Goal: Task Accomplishment & Management: Manage account settings

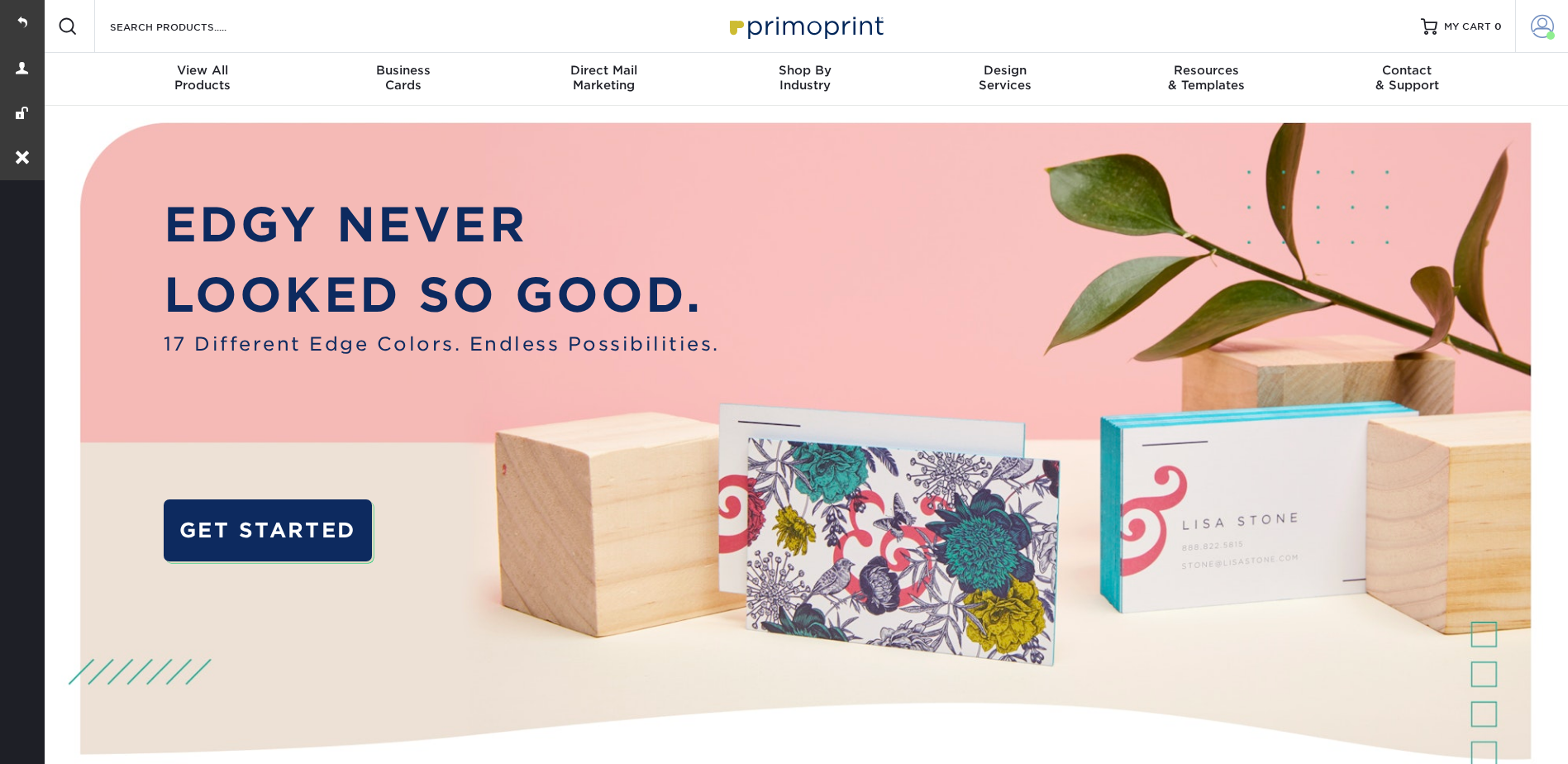
click at [1538, 23] on span at bounding box center [1542, 26] width 23 height 23
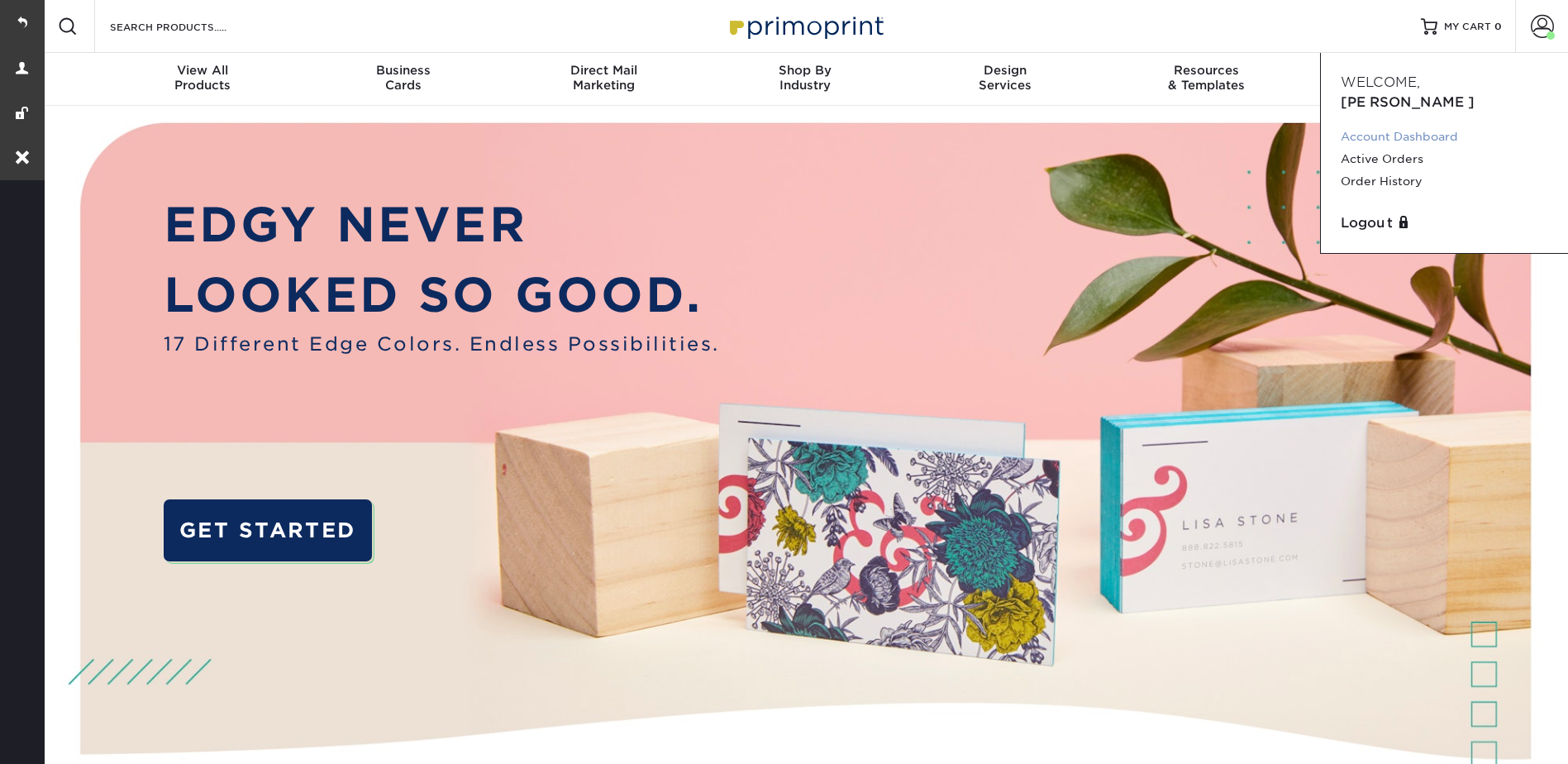
click at [1383, 126] on link "Account Dashboard" at bounding box center [1445, 137] width 208 height 22
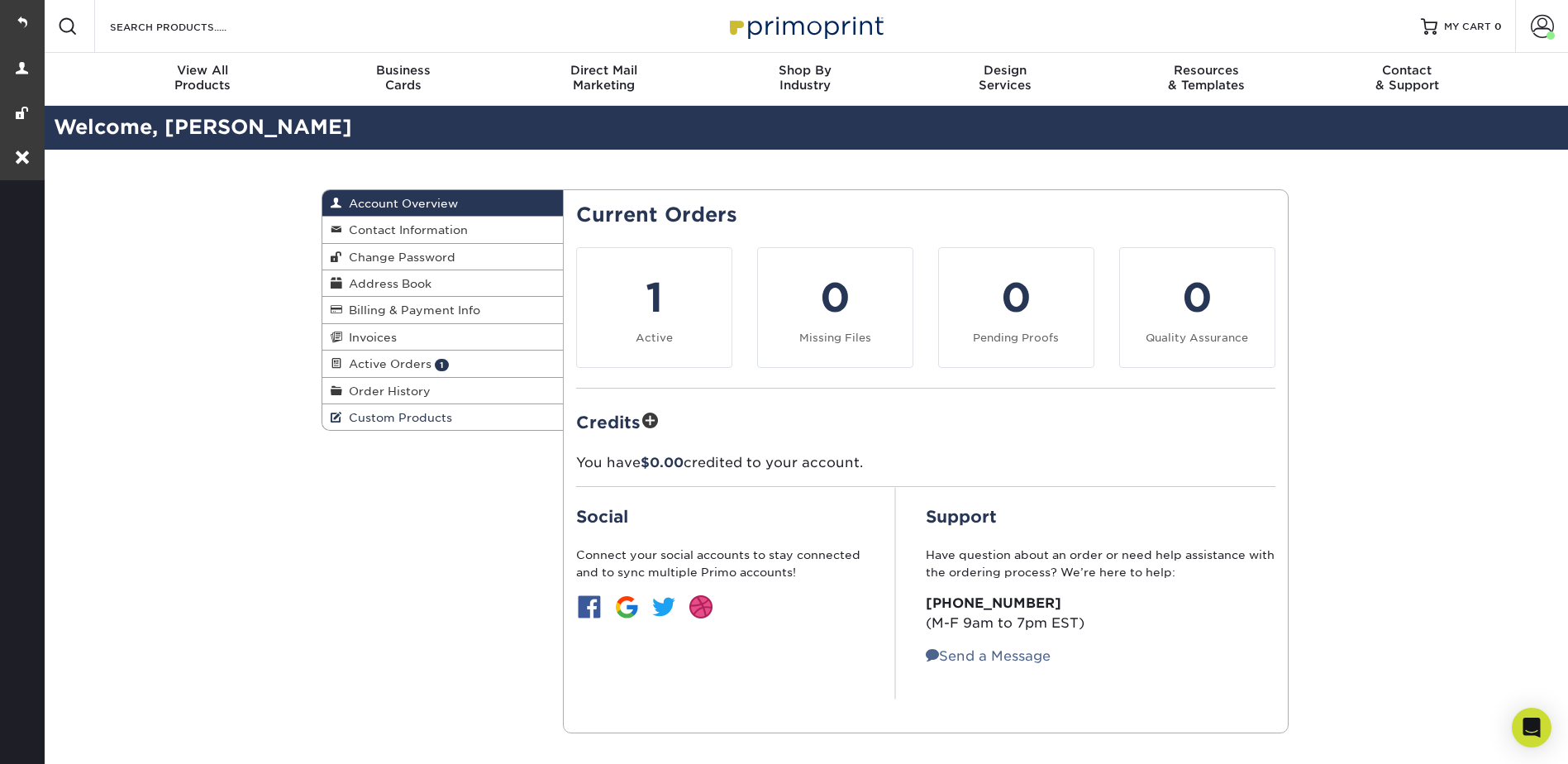
click at [377, 414] on span "Custom Products" at bounding box center [397, 417] width 110 height 13
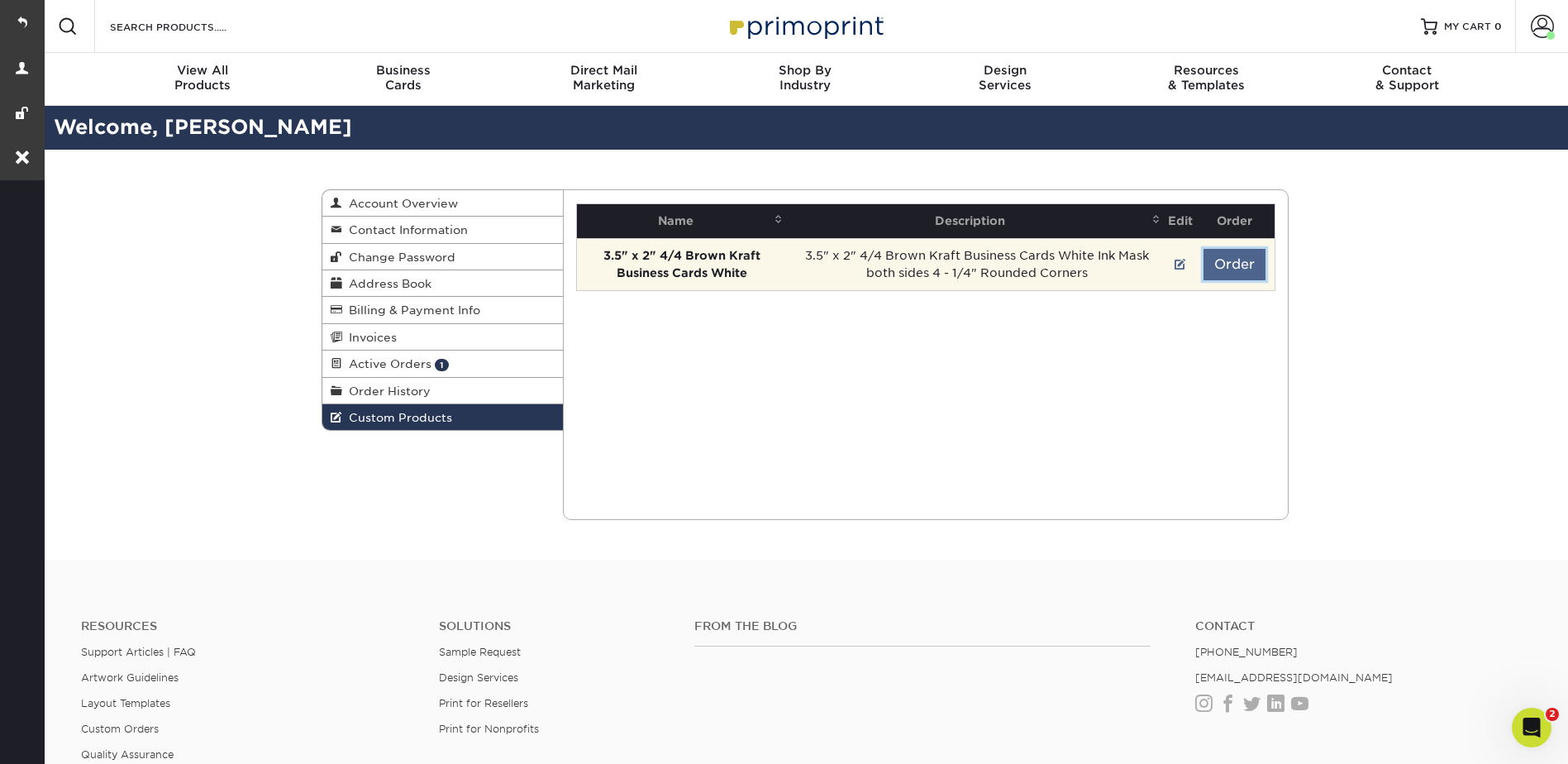
click at [1224, 261] on button "Order" at bounding box center [1234, 265] width 62 height 31
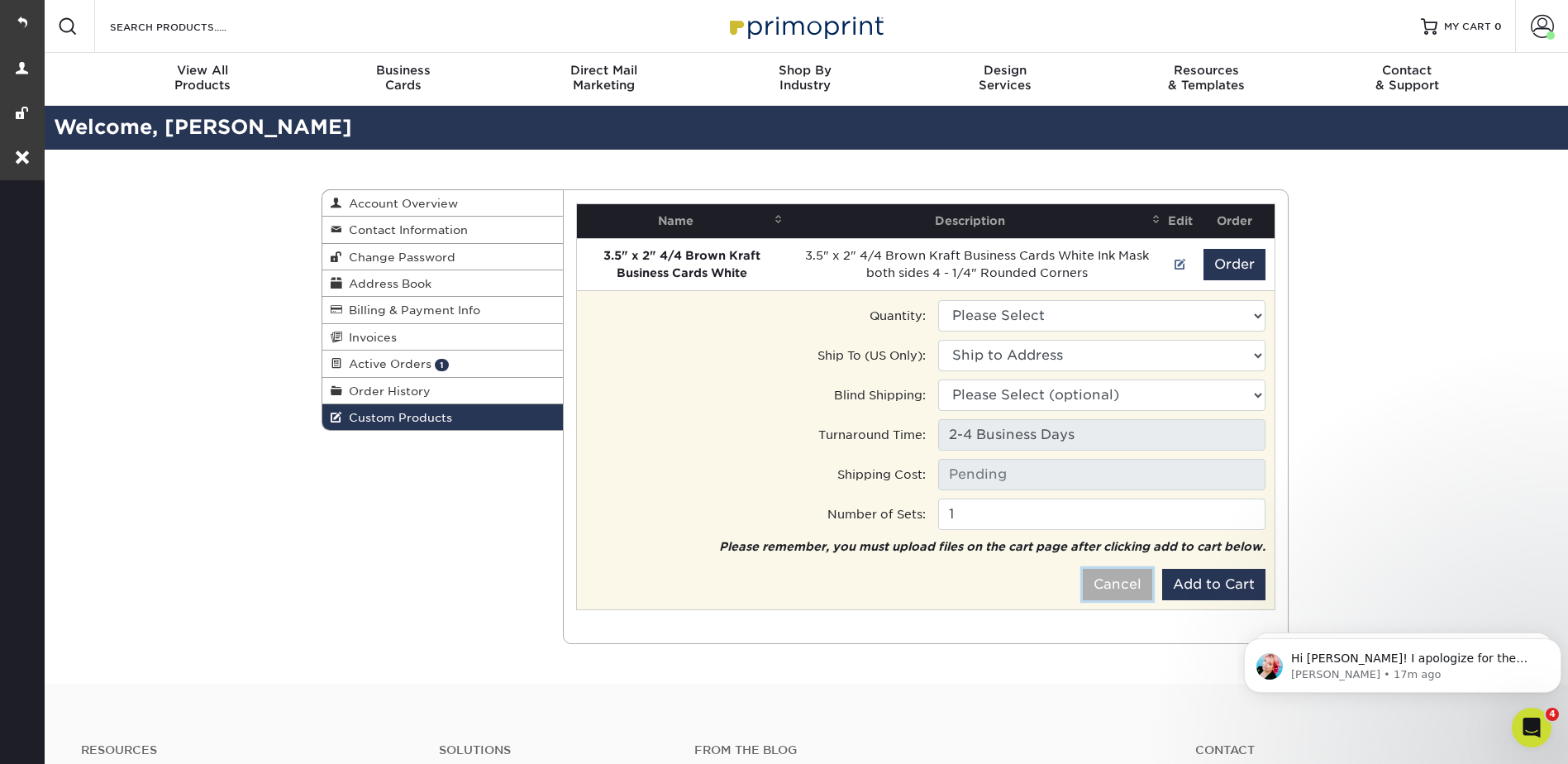
click at [1117, 590] on button "Cancel" at bounding box center [1117, 585] width 70 height 31
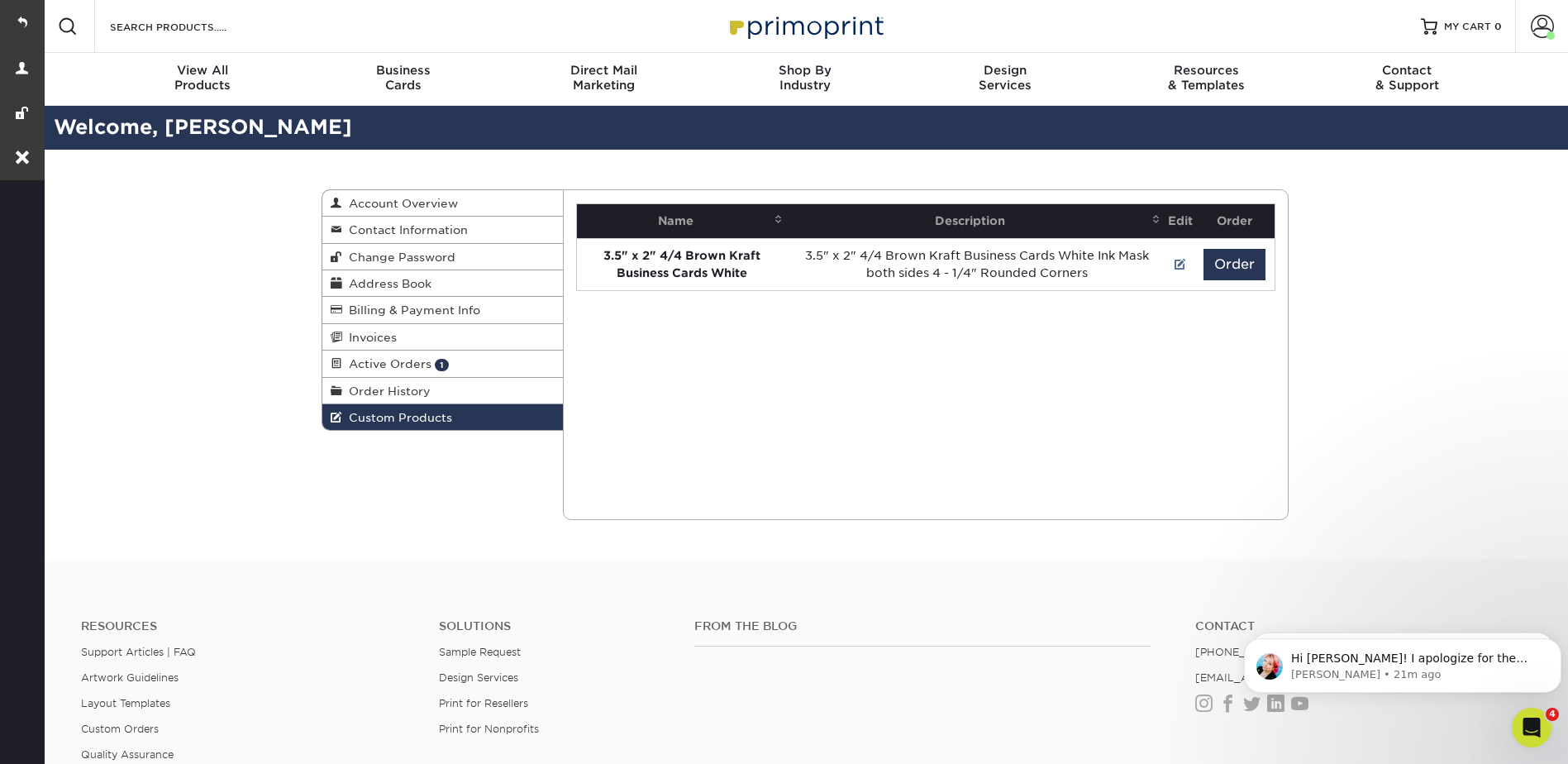
drag, startPoint x: 14, startPoint y: 23, endPoint x: 75, endPoint y: 22, distance: 61.0
click at [12, 23] on link at bounding box center [22, 22] width 45 height 45
